Goal: Task Accomplishment & Management: Manage account settings

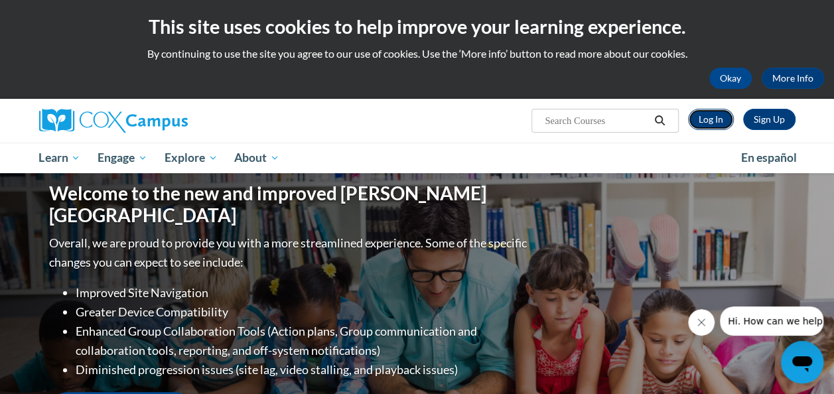
click at [719, 117] on link "Log In" at bounding box center [711, 119] width 46 height 21
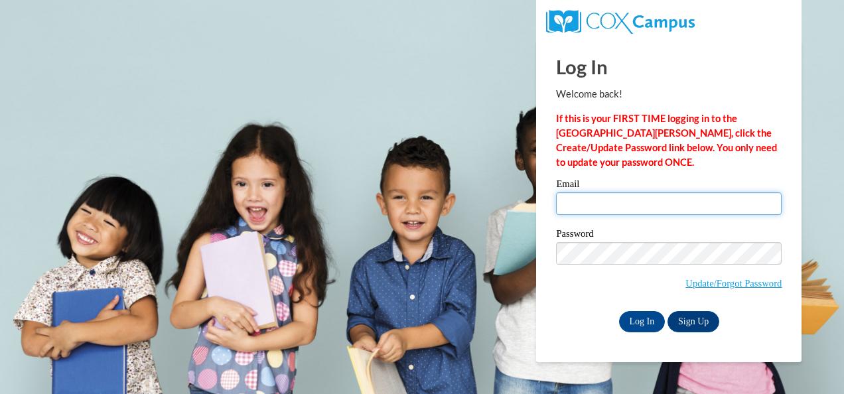
click at [609, 210] on input "Email" at bounding box center [669, 203] width 226 height 23
type input "coconnor@atlspsch.org"
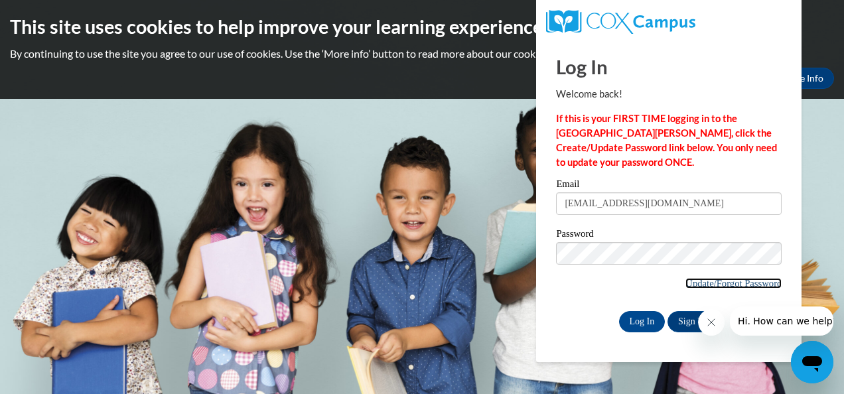
click at [688, 282] on link "Update/Forgot Password" at bounding box center [734, 283] width 96 height 11
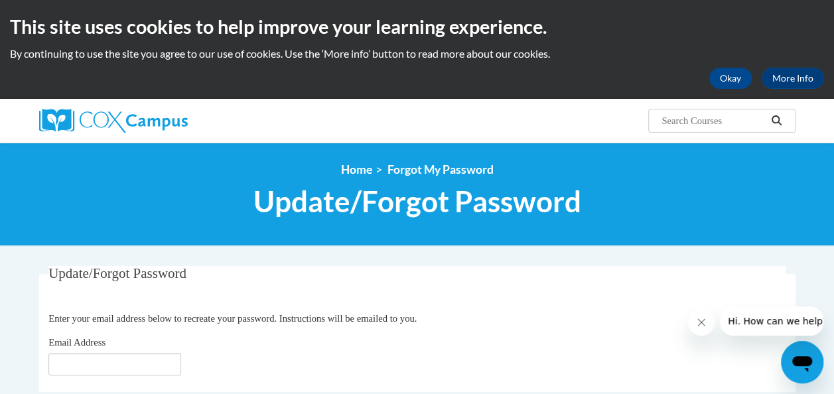
scroll to position [66, 0]
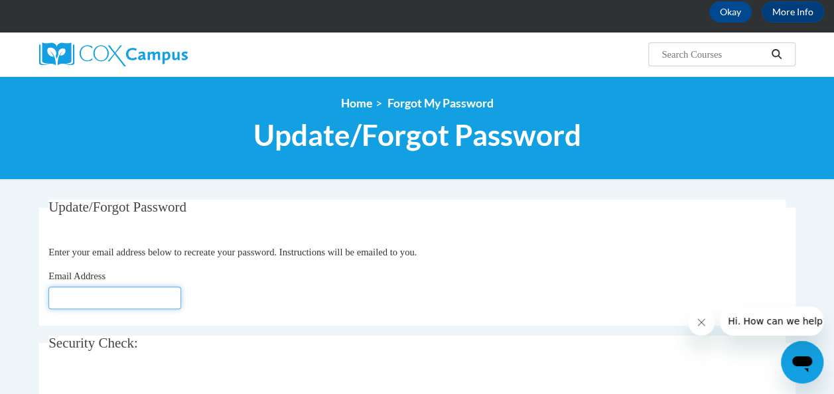
click at [61, 298] on input "Email Address" at bounding box center [114, 298] width 133 height 23
type input "coconnor@atlantaspeechschool.org"
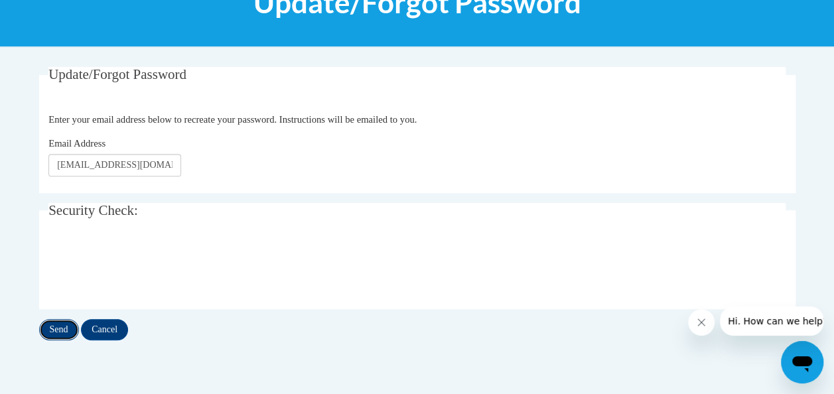
click at [61, 329] on input "Send" at bounding box center [59, 329] width 40 height 21
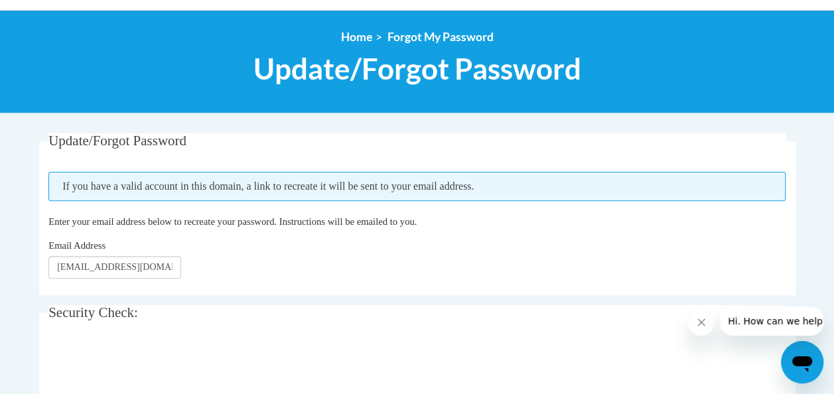
scroll to position [66, 0]
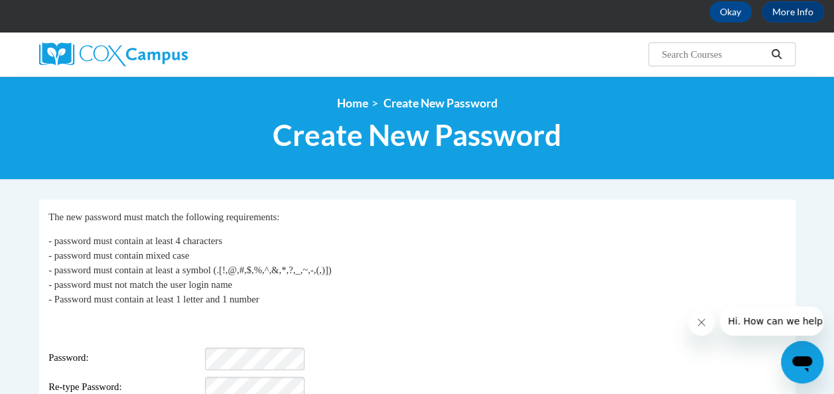
scroll to position [133, 0]
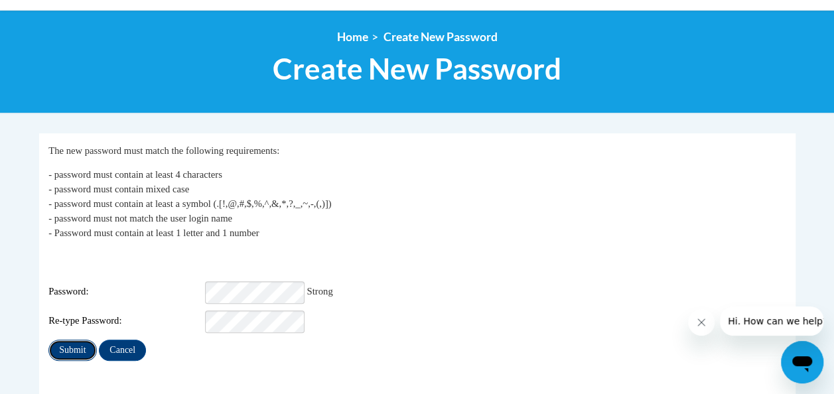
click at [79, 340] on input "Submit" at bounding box center [72, 350] width 48 height 21
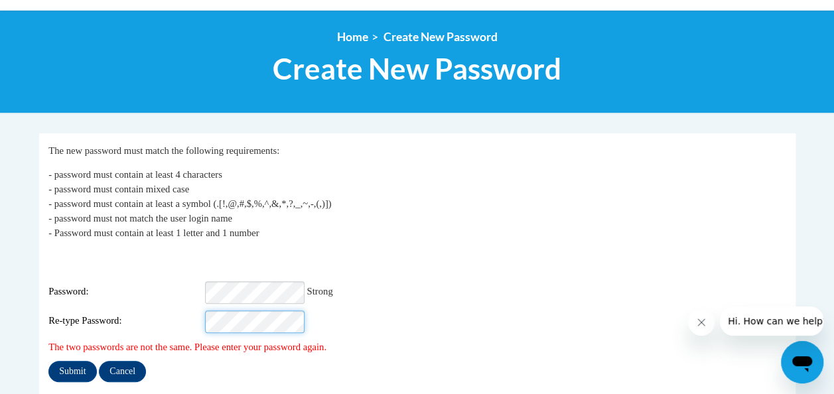
scroll to position [265, 0]
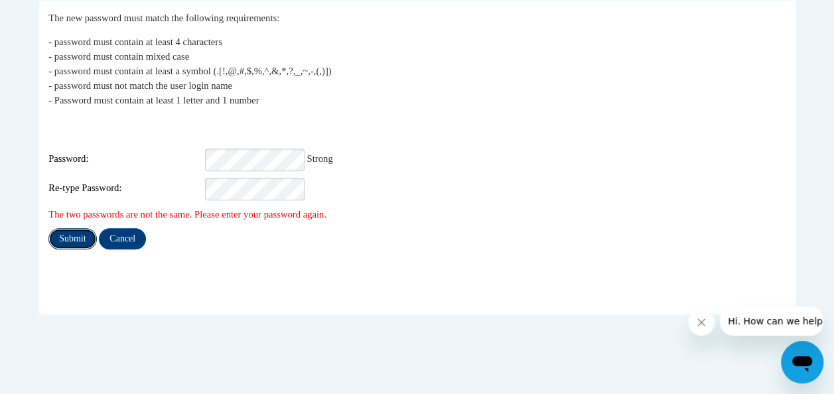
click at [76, 228] on input "Submit" at bounding box center [72, 238] width 48 height 21
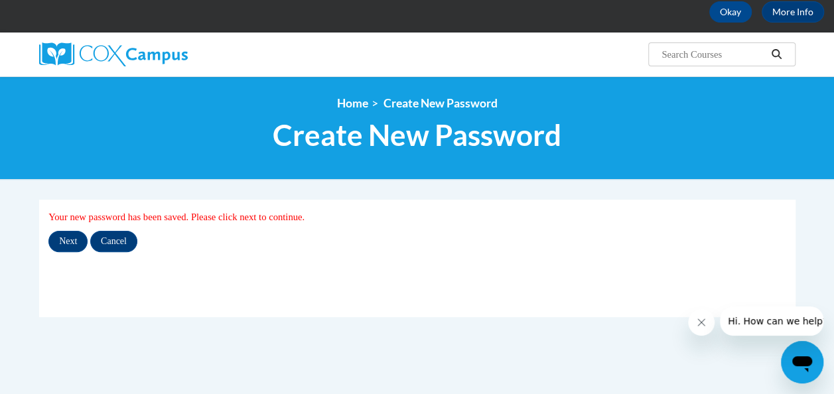
scroll to position [133, 0]
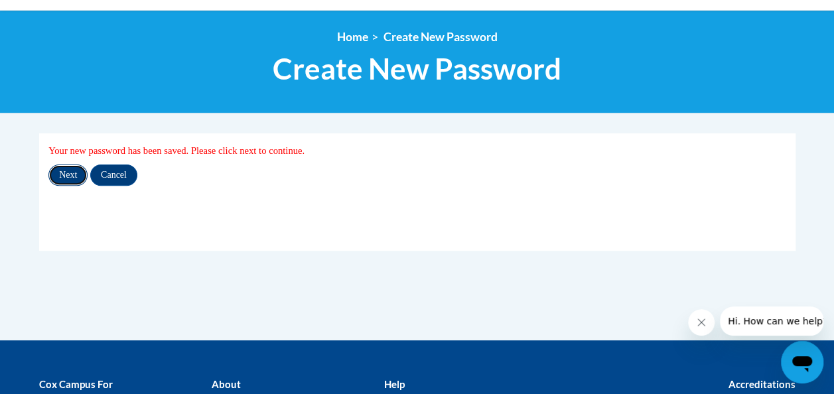
click at [68, 174] on input "Next" at bounding box center [67, 175] width 39 height 21
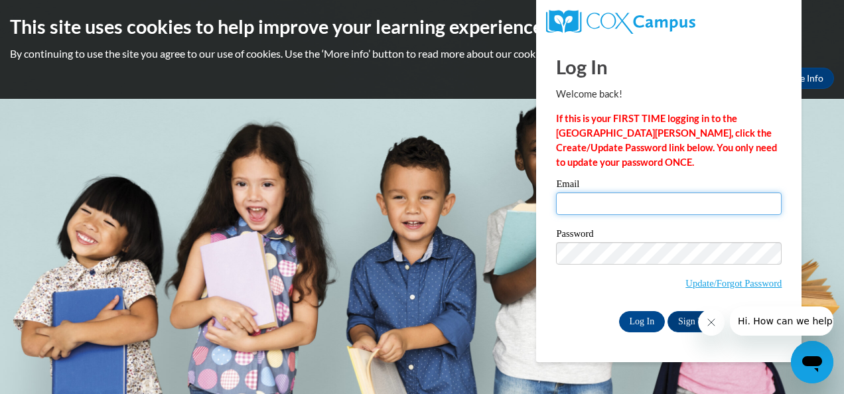
click at [610, 208] on input "Email" at bounding box center [669, 203] width 226 height 23
type input "[EMAIL_ADDRESS][DOMAIN_NAME]"
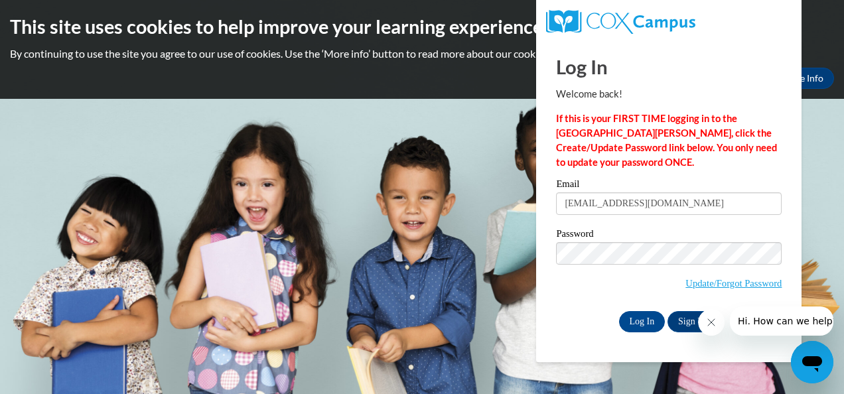
click at [666, 285] on span "Update/Forgot Password" at bounding box center [669, 269] width 226 height 55
click at [652, 321] on input "Log In" at bounding box center [642, 321] width 46 height 21
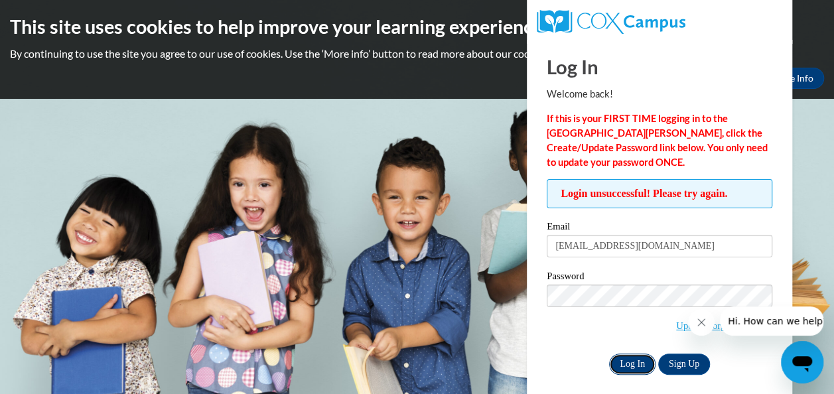
click at [633, 362] on input "Log In" at bounding box center [632, 364] width 46 height 21
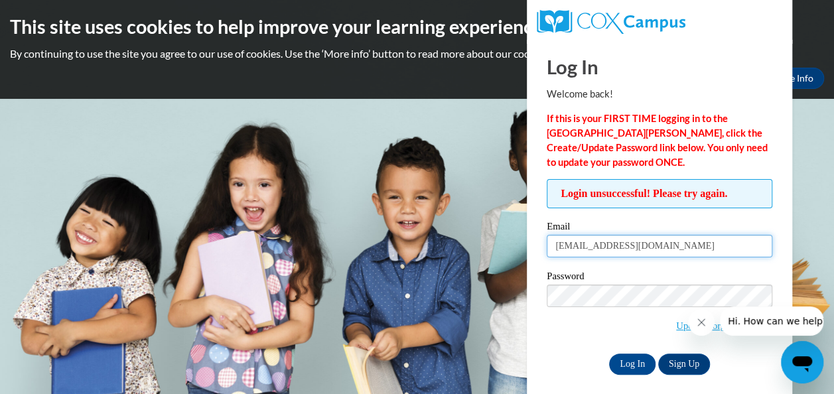
click at [663, 246] on input "[EMAIL_ADDRESS][DOMAIN_NAME]" at bounding box center [660, 246] width 226 height 23
click at [661, 246] on input "coconnor@atlspsch.org" at bounding box center [660, 246] width 226 height 23
type input "c"
type input "coconnor@atlantaspeechschool.org"
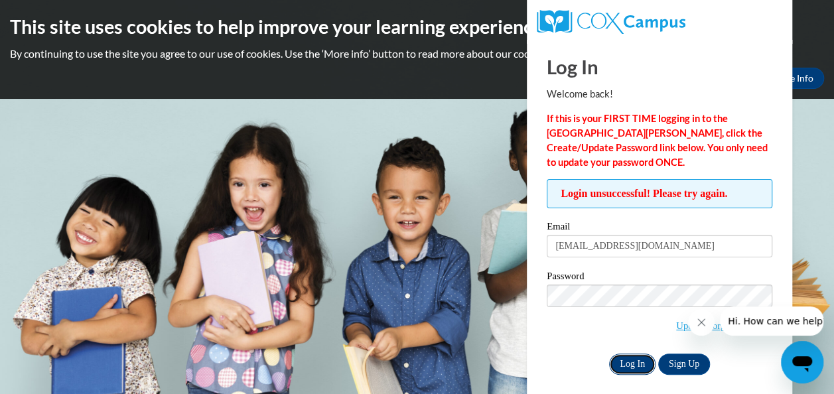
click at [628, 364] on input "Log In" at bounding box center [632, 364] width 46 height 21
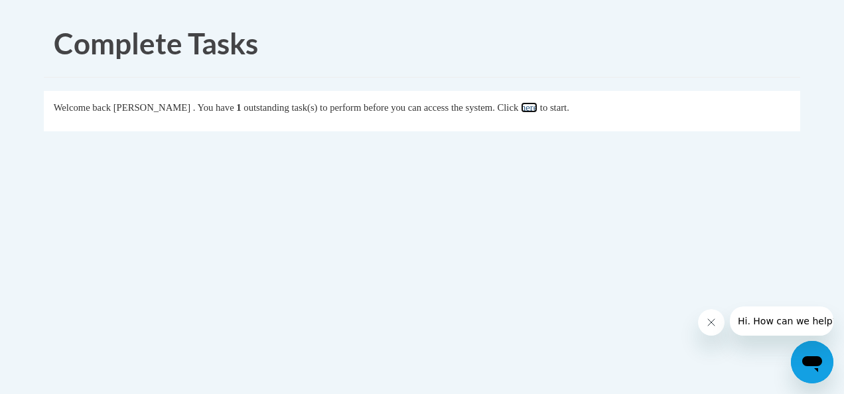
click at [538, 110] on link "here" at bounding box center [529, 107] width 17 height 11
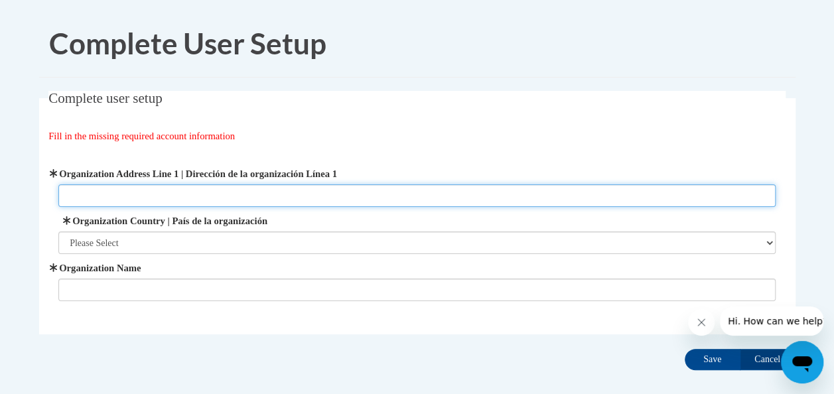
click at [154, 199] on input "Organization Address Line 1 | Dirección de la organización Línea 1" at bounding box center [416, 195] width 717 height 23
type input "3160"
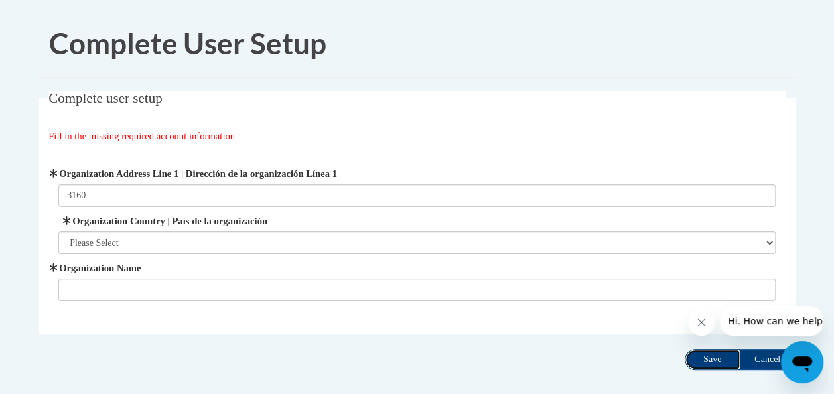
click at [713, 362] on input "Save" at bounding box center [713, 359] width 56 height 21
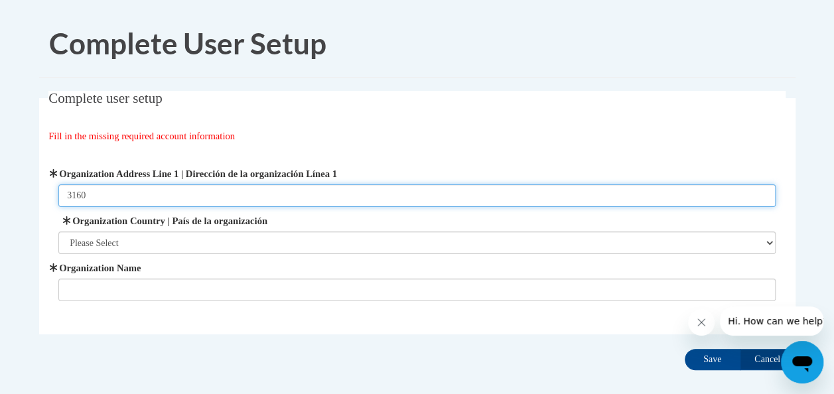
click at [113, 191] on input "3160" at bounding box center [416, 195] width 717 height 23
click at [288, 198] on input "3160" at bounding box center [416, 195] width 717 height 23
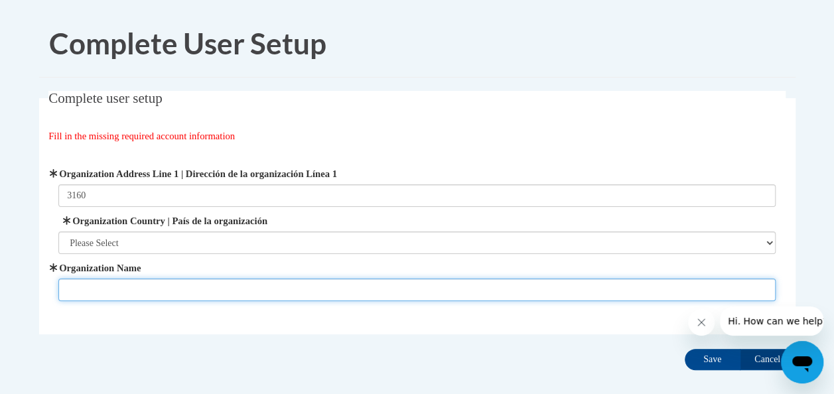
click at [145, 289] on input "Organization Name" at bounding box center [416, 290] width 717 height 23
type input "[GEOGRAPHIC_DATA]"
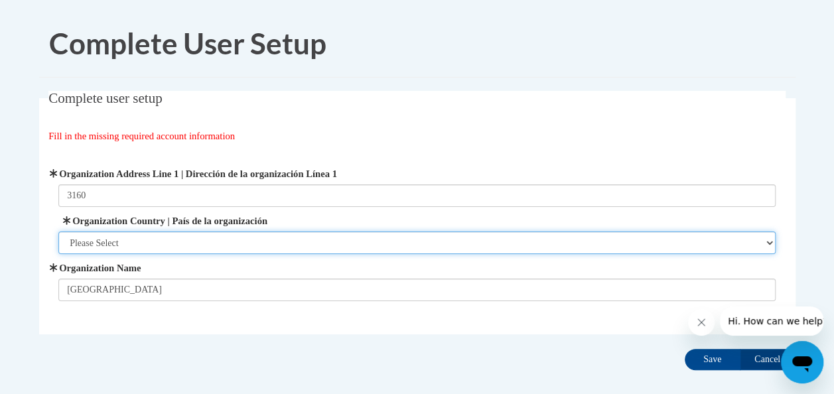
click at [157, 239] on select "Please Select United States | Estados Unidos Outside of the United States | Fue…" at bounding box center [416, 243] width 717 height 23
select select "ad49bcad-a171-4b2e-b99c-48b446064914"
click at [58, 232] on select "Please Select United States | Estados Unidos Outside of the United States | Fue…" at bounding box center [416, 243] width 717 height 23
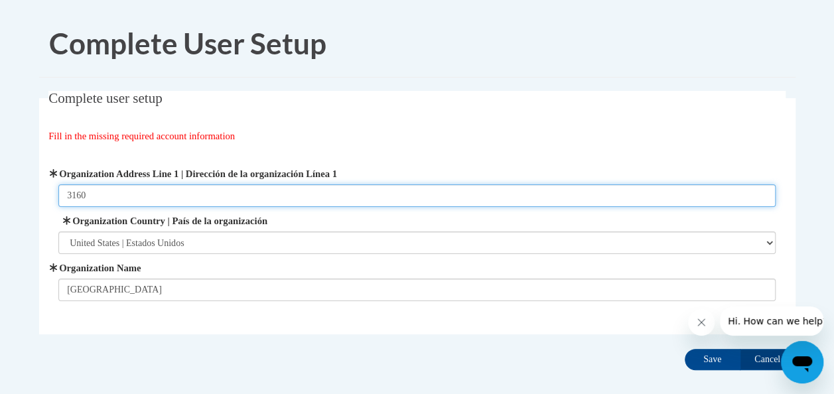
click at [135, 192] on input "3160" at bounding box center [416, 195] width 717 height 23
type input "3160 Northside Parkway NW Atlanta GA 30327"
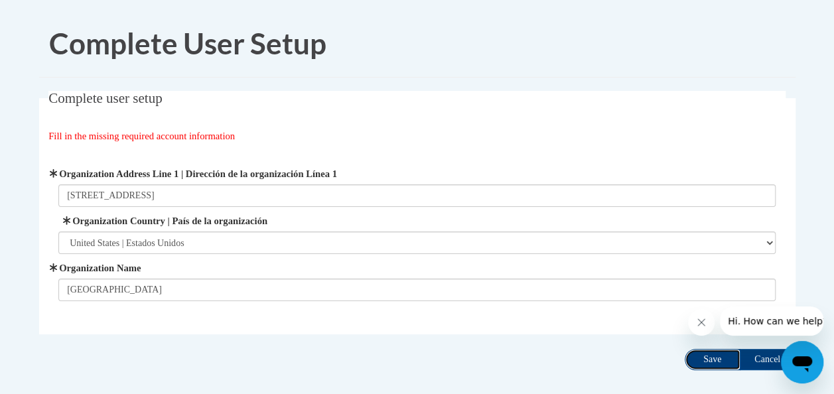
click at [713, 356] on input "Save" at bounding box center [713, 359] width 56 height 21
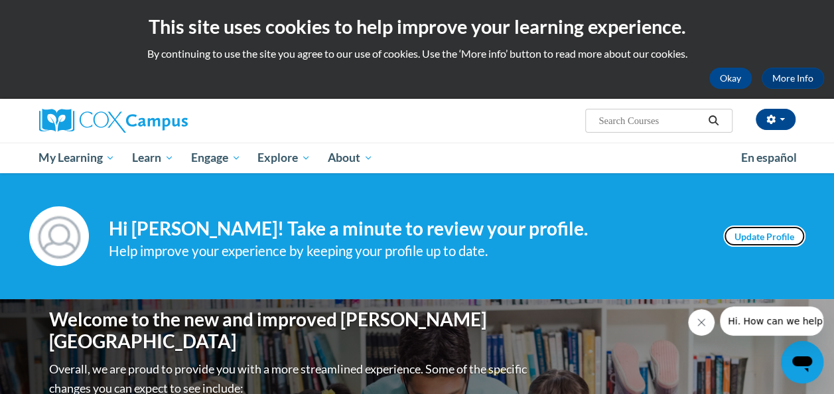
click at [769, 238] on link "Update Profile" at bounding box center [764, 236] width 82 height 21
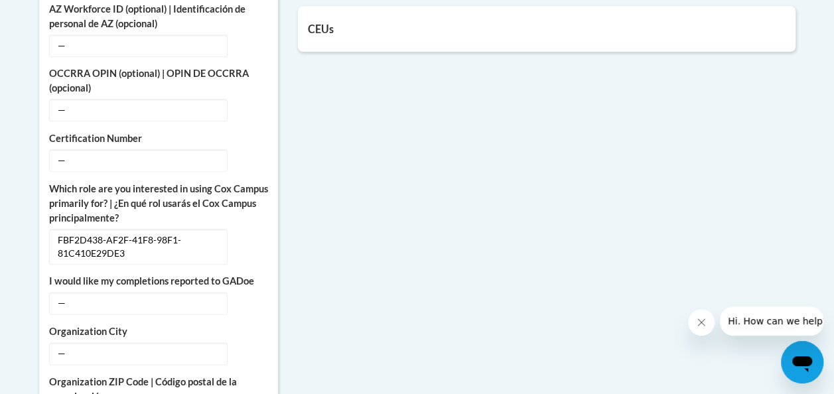
scroll to position [398, 0]
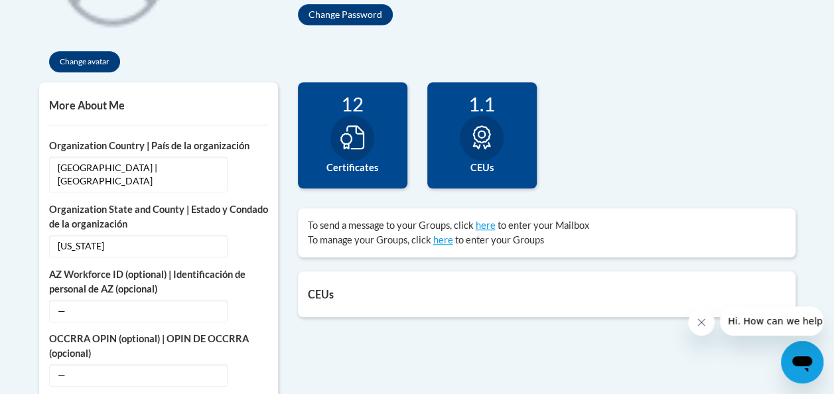
click at [484, 172] on label "CEUs" at bounding box center [482, 168] width 90 height 15
click at [496, 117] on div "1.1 CEUs" at bounding box center [482, 135] width 110 height 106
click at [373, 167] on label "Certificates" at bounding box center [353, 168] width 90 height 15
drag, startPoint x: 488, startPoint y: 169, endPoint x: 505, endPoint y: 162, distance: 17.9
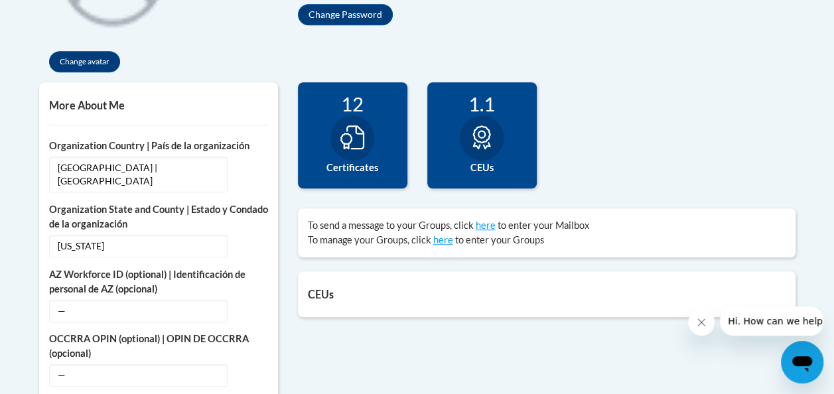
click at [489, 169] on label "CEUs" at bounding box center [482, 168] width 90 height 15
drag, startPoint x: 513, startPoint y: 125, endPoint x: 567, endPoint y: 106, distance: 56.9
click at [567, 106] on div "83 Completions 12 Certificates 1.1 CEUs 0" at bounding box center [547, 145] width 518 height 126
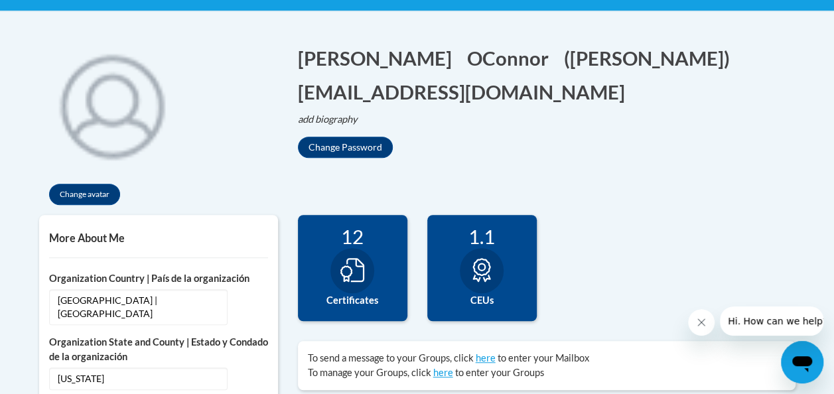
scroll to position [0, 0]
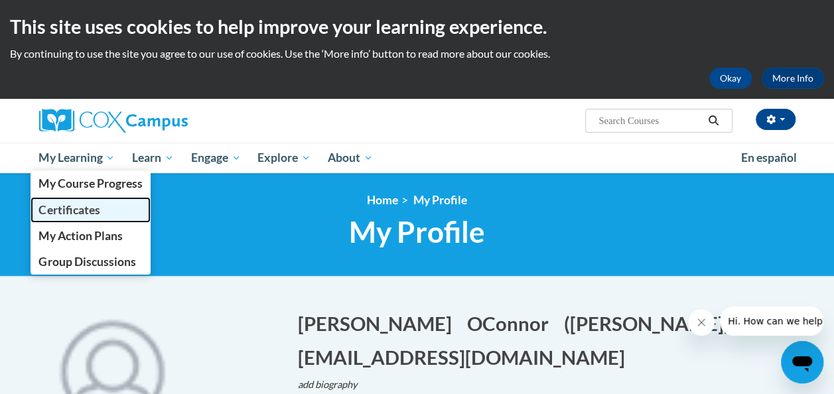
click at [53, 208] on span "Certificates" at bounding box center [68, 210] width 61 height 14
